Goal: Check status

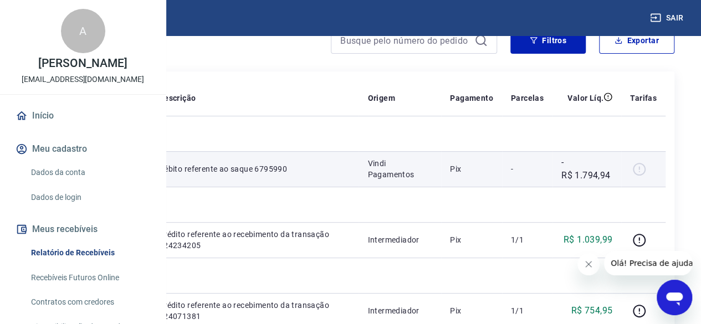
scroll to position [166, 0]
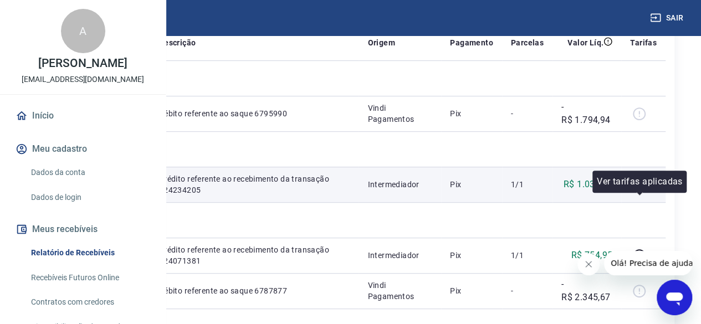
click at [637, 192] on icon "button" at bounding box center [639, 185] width 14 height 14
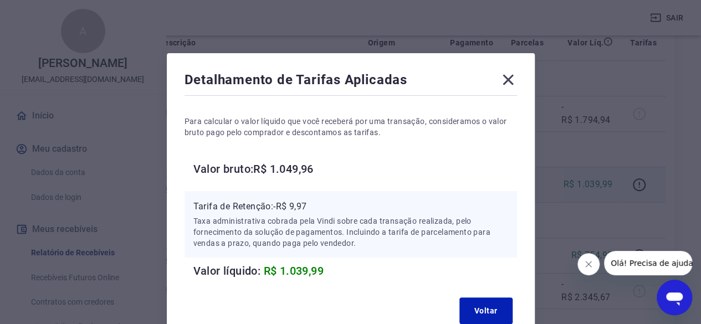
click at [510, 78] on icon at bounding box center [507, 80] width 11 height 11
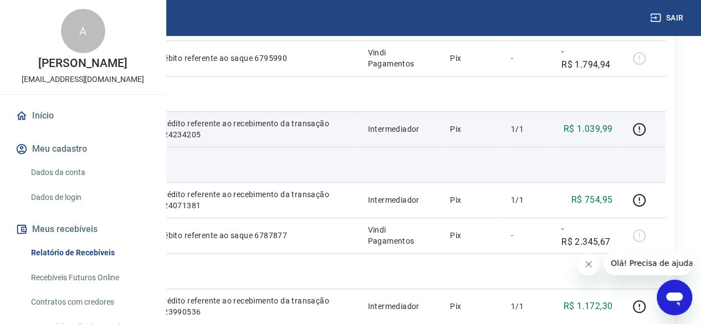
scroll to position [277, 0]
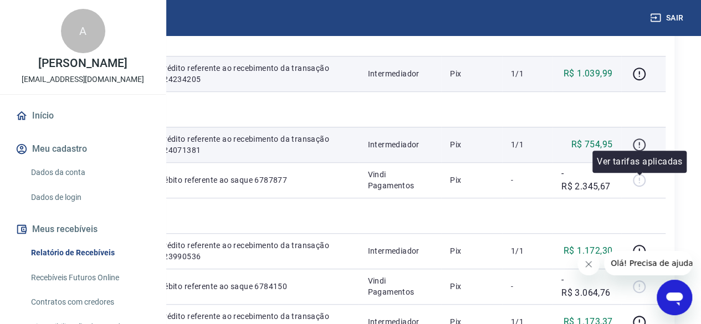
click at [637, 152] on icon "button" at bounding box center [639, 145] width 14 height 14
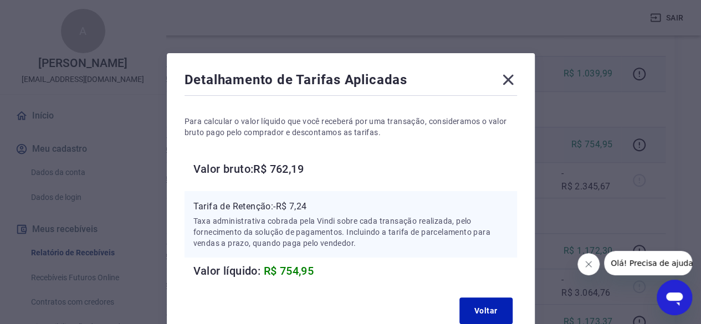
click at [512, 80] on icon at bounding box center [508, 80] width 18 height 18
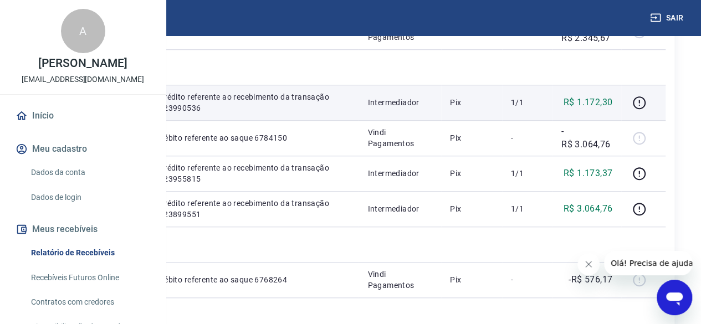
scroll to position [443, 0]
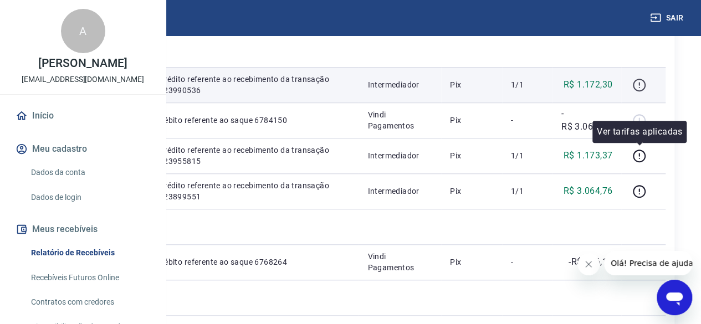
click at [643, 92] on icon "button" at bounding box center [639, 85] width 14 height 14
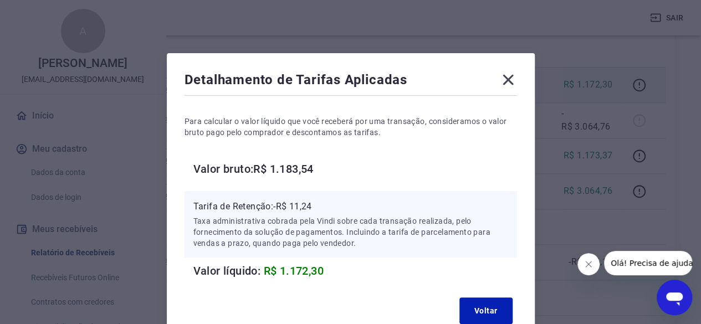
click at [509, 94] on div "Detalhamento de Tarifas Aplicadas Para calcular o valor líquido que você recebe…" at bounding box center [351, 199] width 368 height 293
click at [512, 81] on icon at bounding box center [508, 80] width 18 height 18
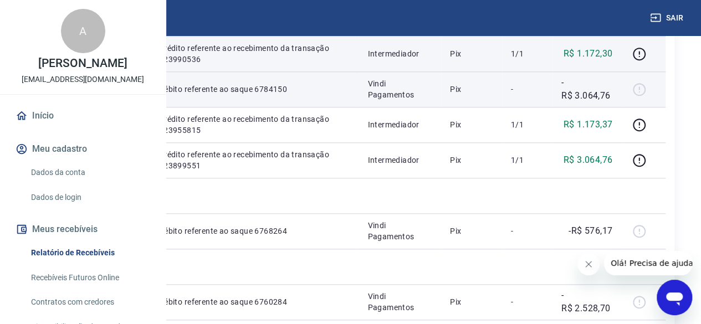
scroll to position [499, 0]
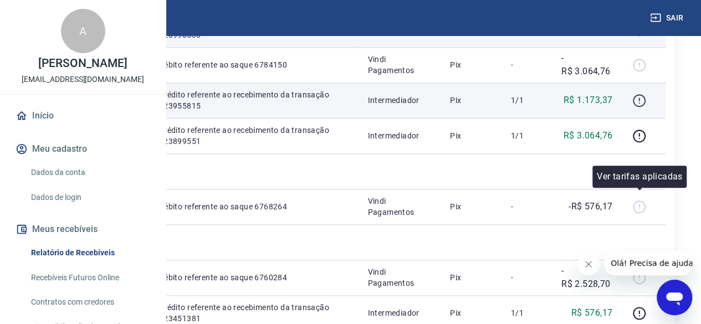
click at [645, 107] on icon "button" at bounding box center [639, 101] width 14 height 14
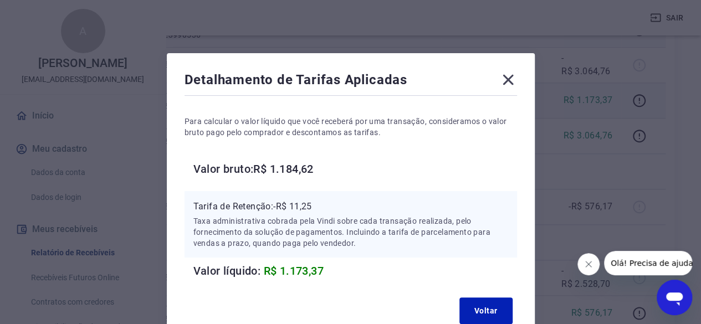
click at [511, 84] on icon at bounding box center [507, 80] width 11 height 11
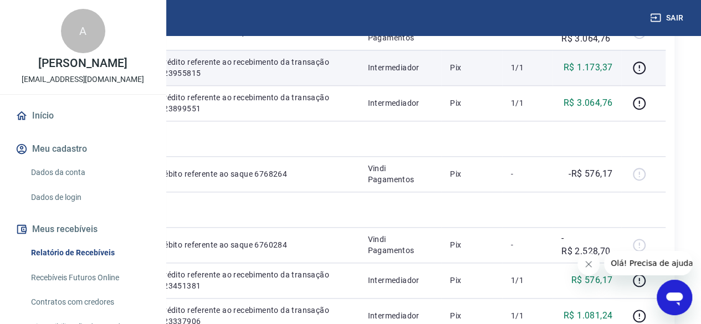
scroll to position [554, 0]
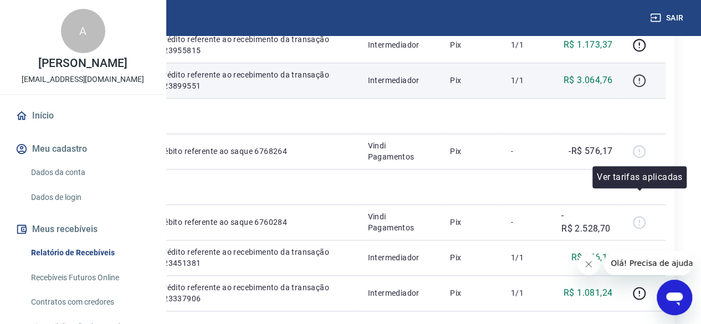
click at [645, 87] on icon "button" at bounding box center [639, 80] width 13 height 13
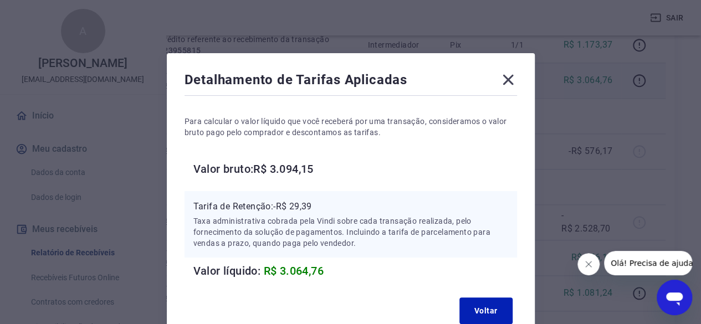
scroll to position [55, 0]
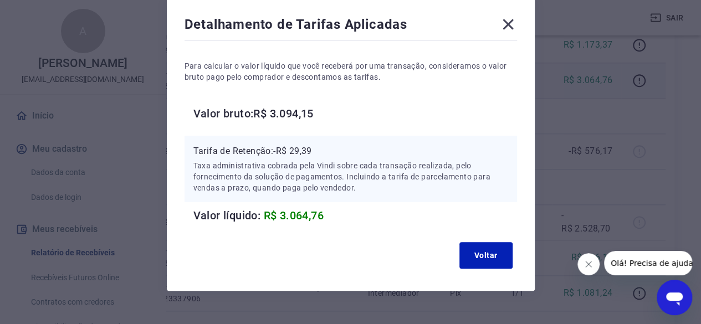
click at [512, 25] on icon at bounding box center [508, 25] width 18 height 18
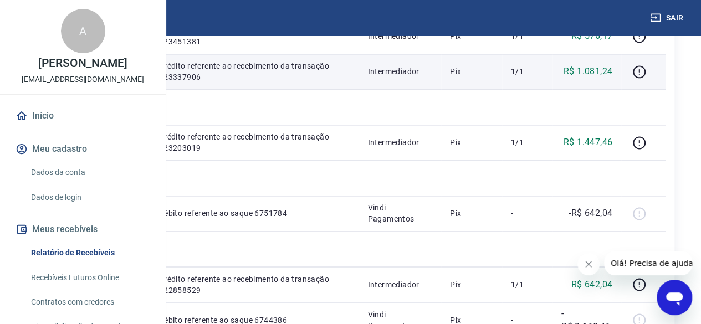
scroll to position [831, 0]
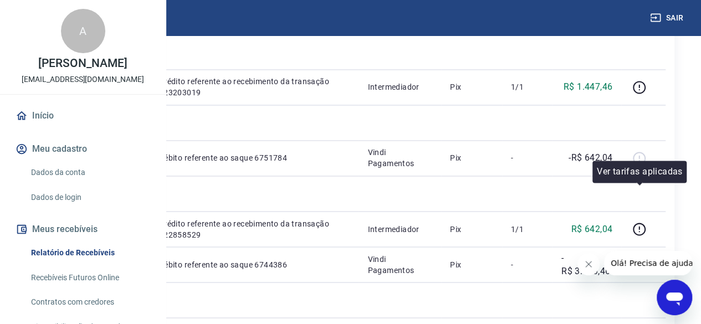
click at [644, 23] on icon "button" at bounding box center [639, 16] width 14 height 14
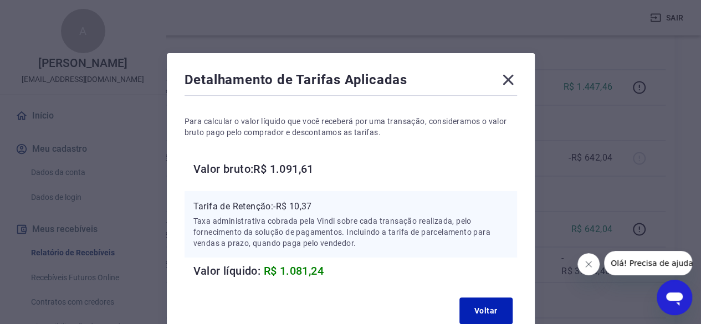
click at [511, 80] on icon at bounding box center [508, 80] width 18 height 18
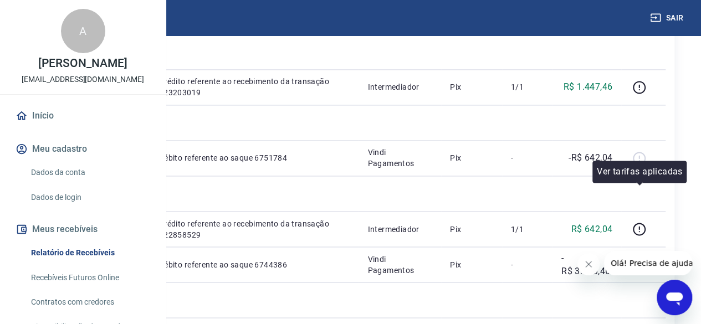
click at [641, 23] on icon "button" at bounding box center [639, 16] width 14 height 14
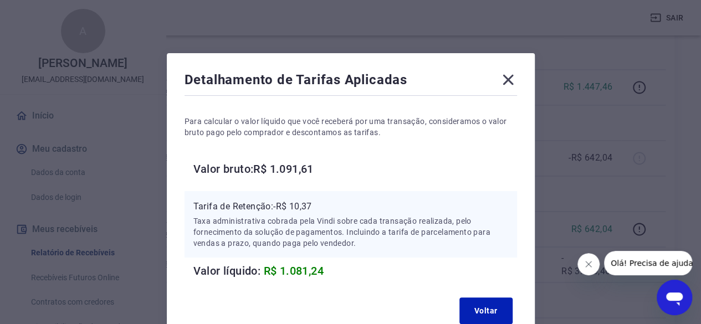
click at [506, 81] on icon at bounding box center [507, 80] width 11 height 11
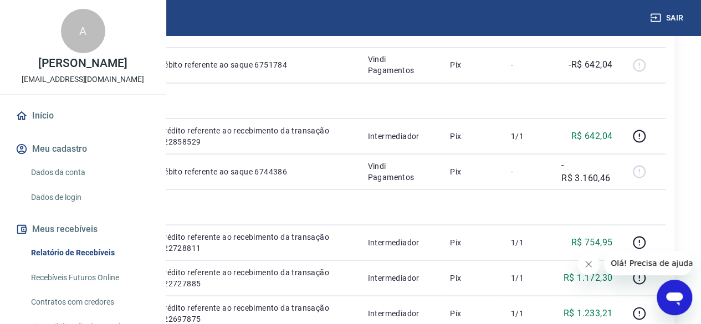
scroll to position [942, 0]
